Goal: Browse casually

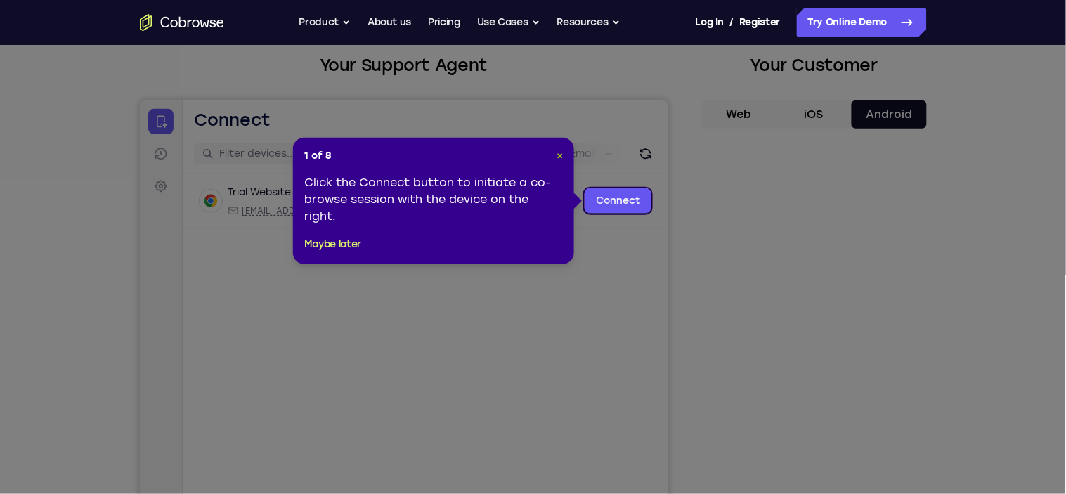
click at [558, 155] on span "×" at bounding box center [559, 156] width 6 height 12
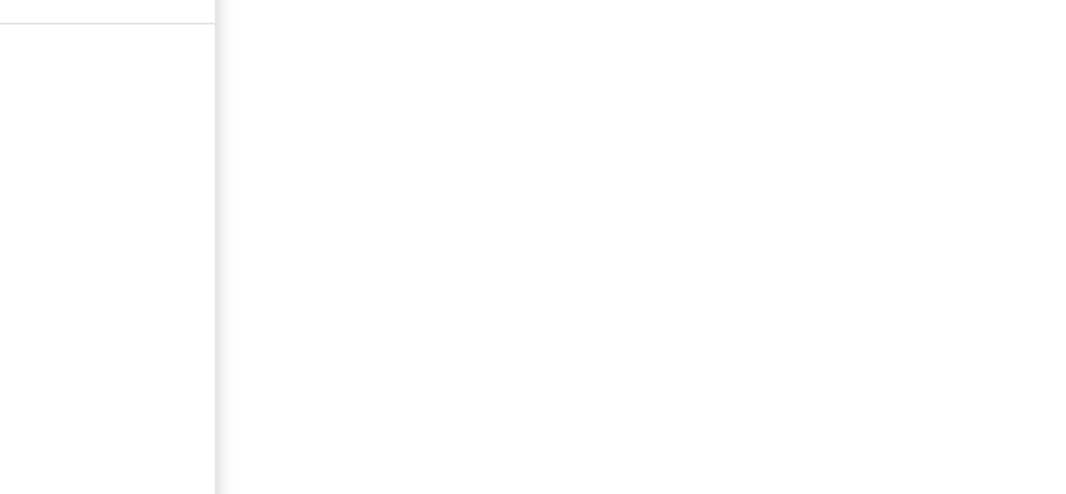
scroll to position [215, 0]
